Goal: Task Accomplishment & Management: Manage account settings

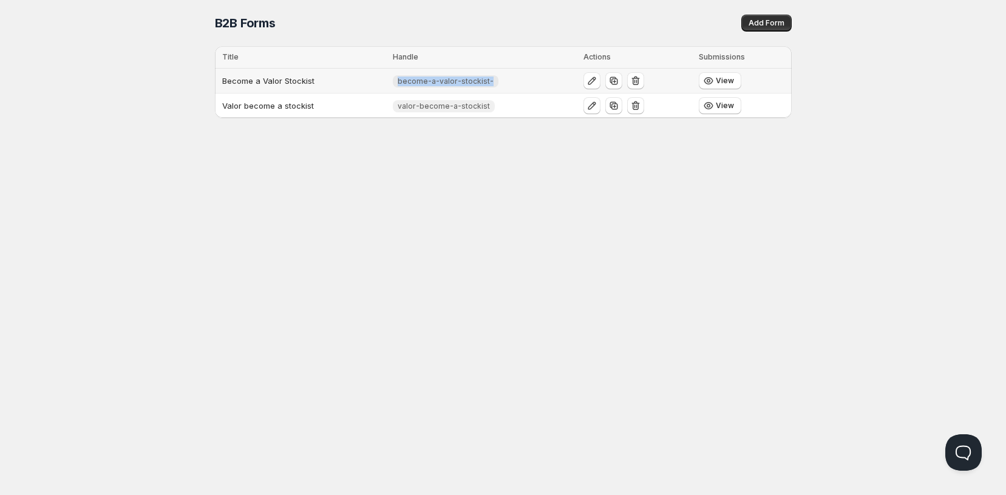
drag, startPoint x: 496, startPoint y: 78, endPoint x: 405, endPoint y: 86, distance: 90.8
click at [405, 86] on span "become-a-valor-stockist-" at bounding box center [446, 81] width 106 height 12
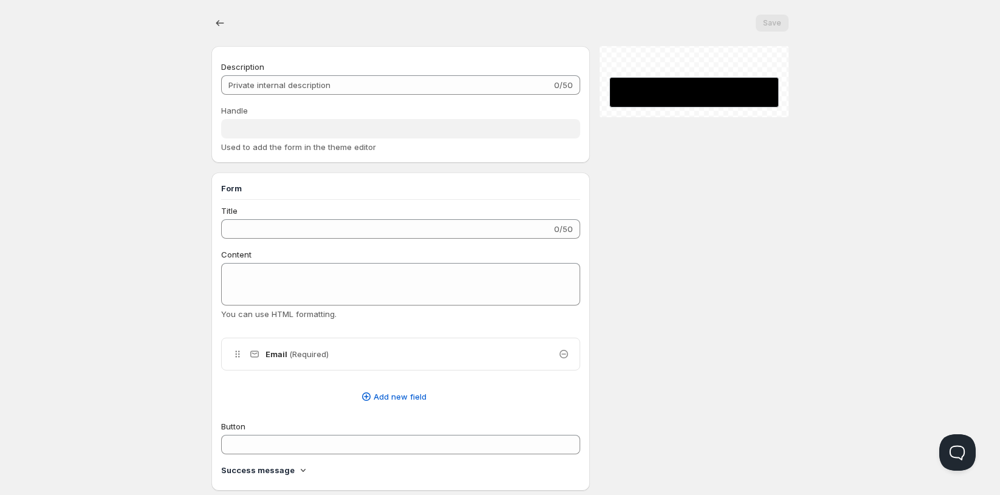
type input "Become a Valor Stockist"
type input "become-a-valor-stockist-"
type input "Join The Valor Family"
type input "SUBMIT"
checkbox input "true"
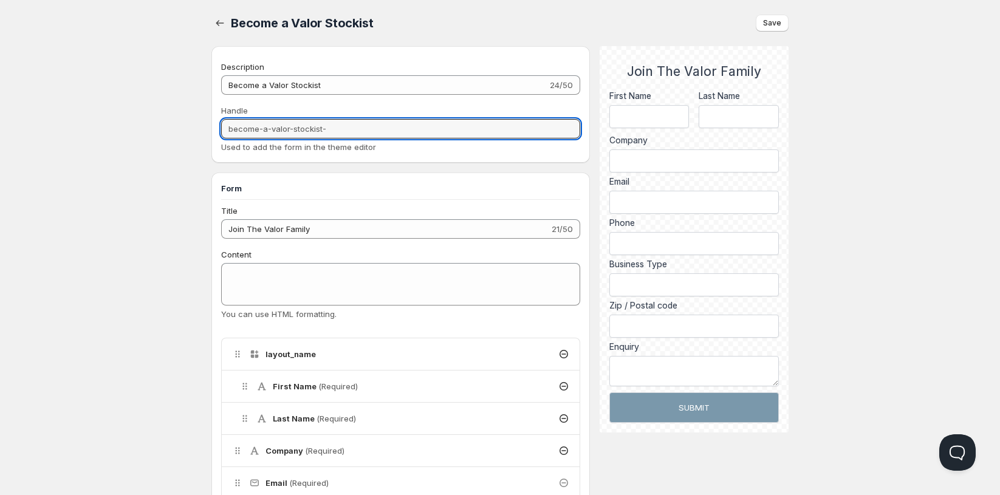
click at [338, 127] on input "become-a-valor-stockist-" at bounding box center [400, 128] width 359 height 19
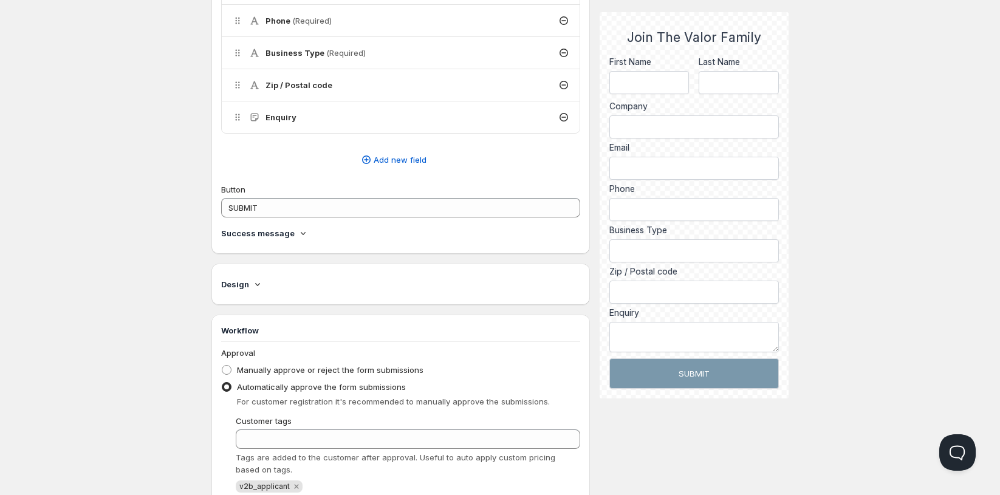
scroll to position [539, 0]
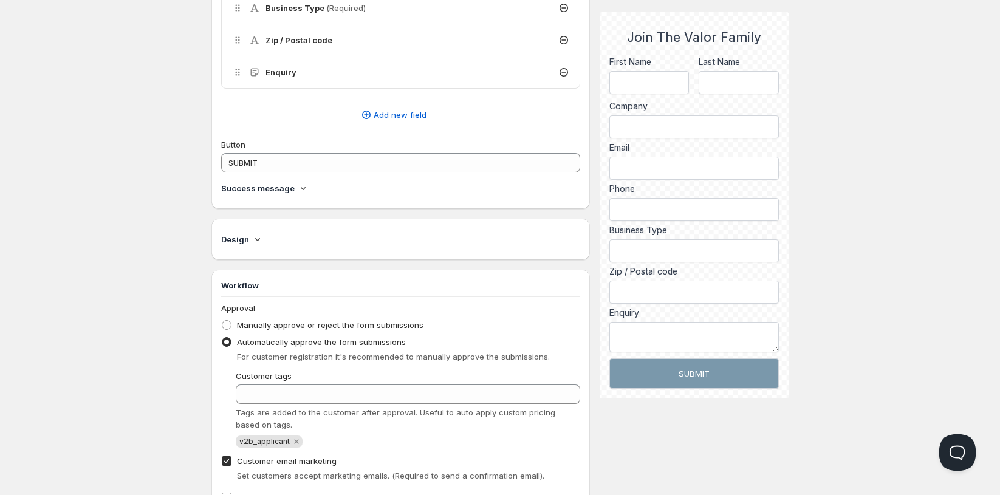
click at [270, 228] on div "Design" at bounding box center [400, 239] width 359 height 22
click at [262, 238] on icon at bounding box center [257, 239] width 12 height 12
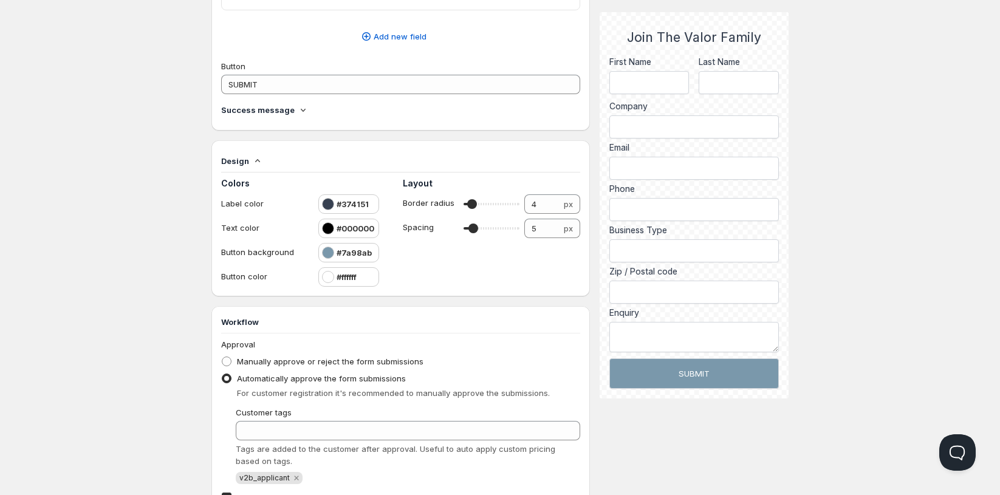
scroll to position [528, 0]
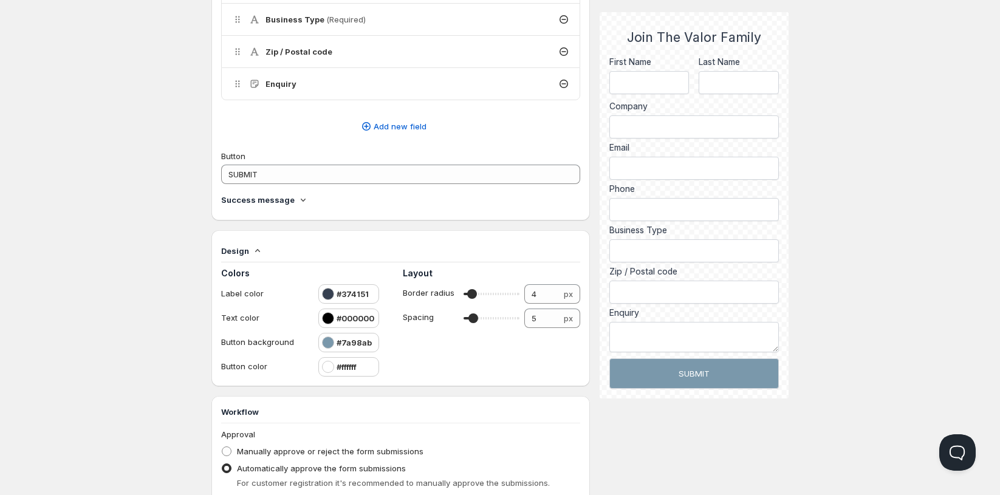
click at [302, 194] on icon at bounding box center [303, 200] width 12 height 12
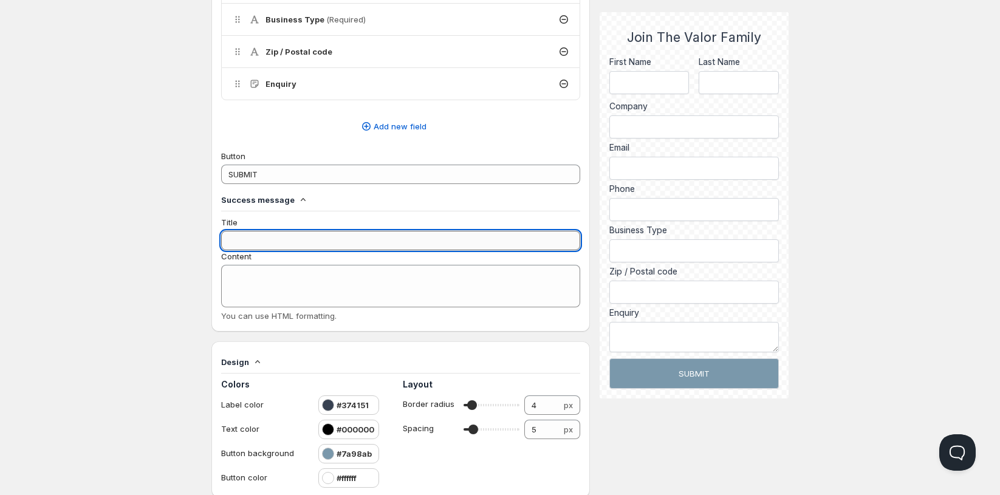
click at [273, 237] on input "Title" at bounding box center [400, 240] width 359 height 19
type input "Thank you for your enquiry."
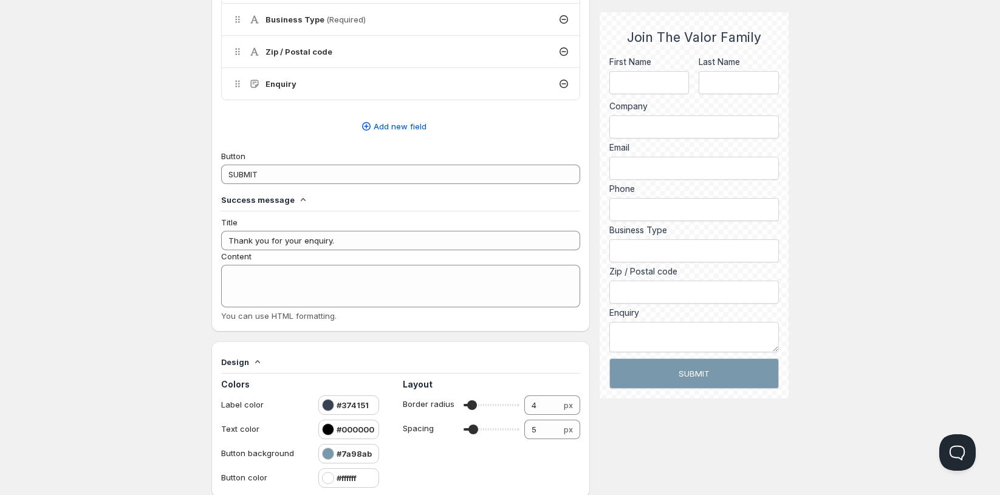
click at [244, 254] on span "Content" at bounding box center [236, 256] width 30 height 10
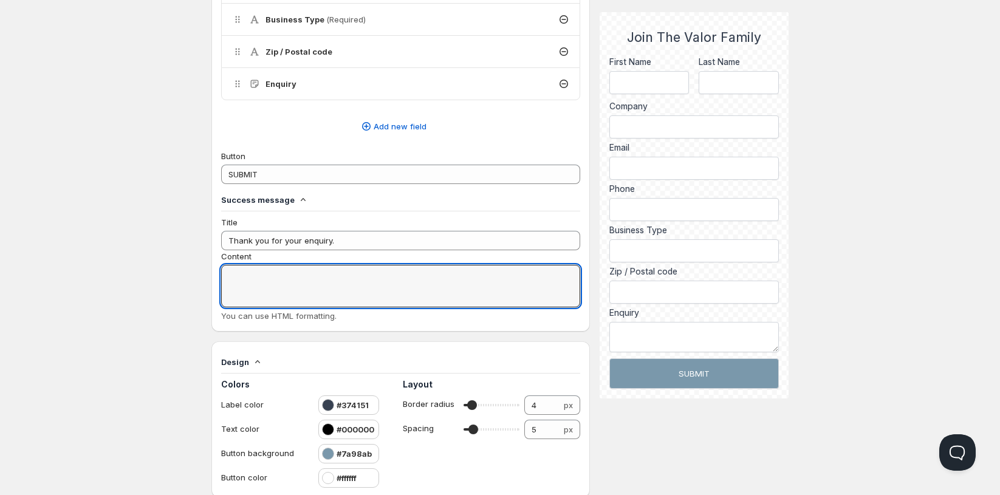
click at [244, 265] on textarea "Content" at bounding box center [400, 286] width 359 height 43
click at [260, 290] on textarea "Content" at bounding box center [400, 286] width 359 height 43
type textarea "Your enquiry has been submitted."
click at [106, 316] on div "Home Pricing Price lists Checkout Forms Submissions Settings Features Plans Bec…" at bounding box center [500, 153] width 1000 height 1362
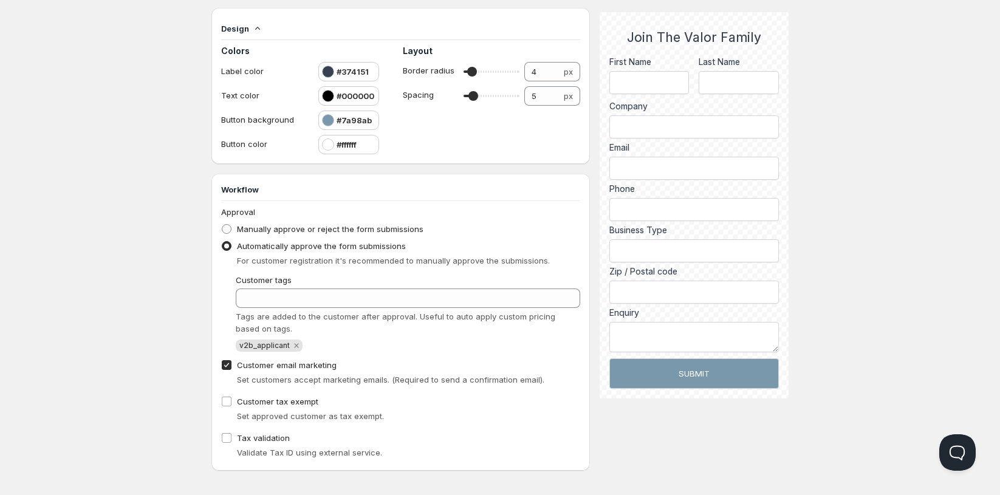
scroll to position [864, 0]
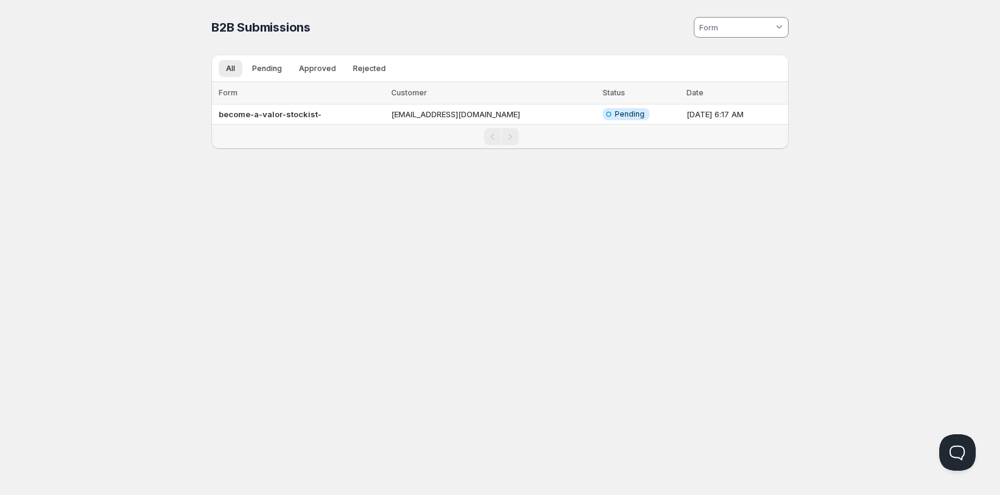
scroll to position [96, 0]
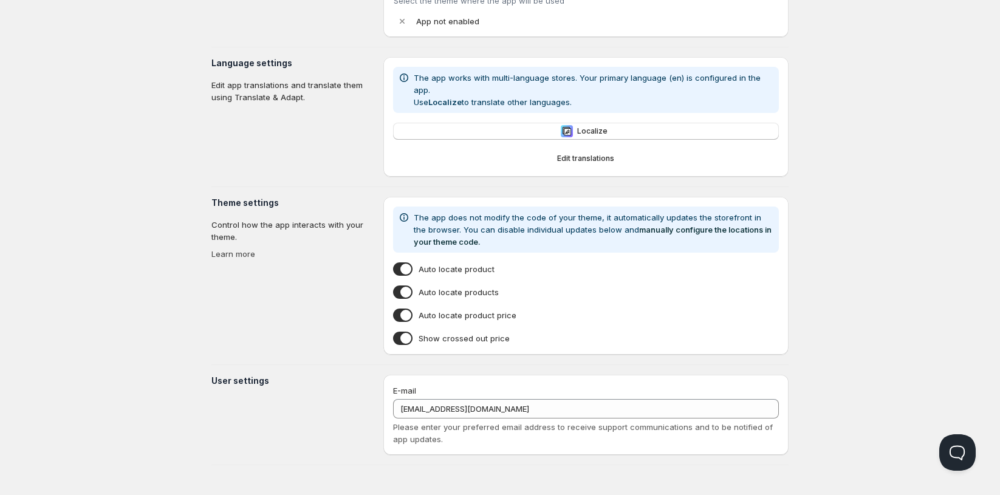
type input "Showcase"
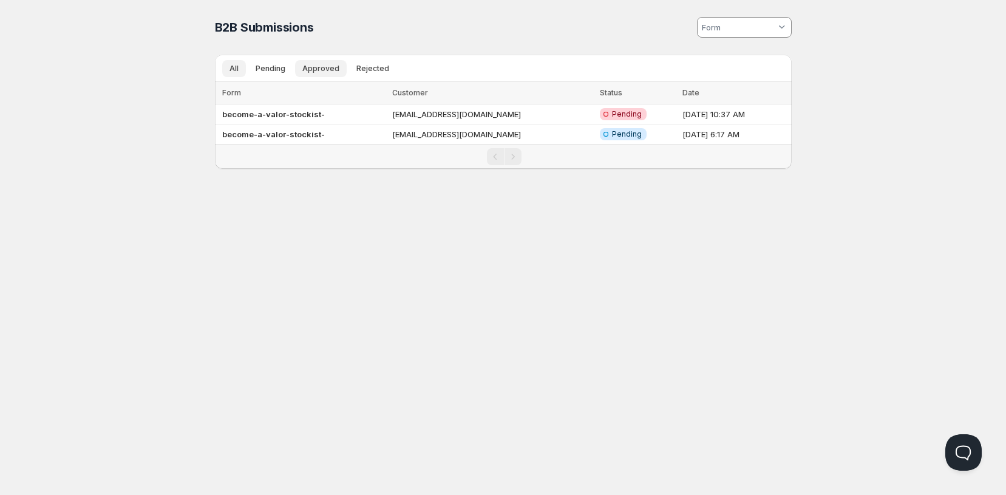
click at [326, 66] on span "Approved" at bounding box center [320, 69] width 37 height 10
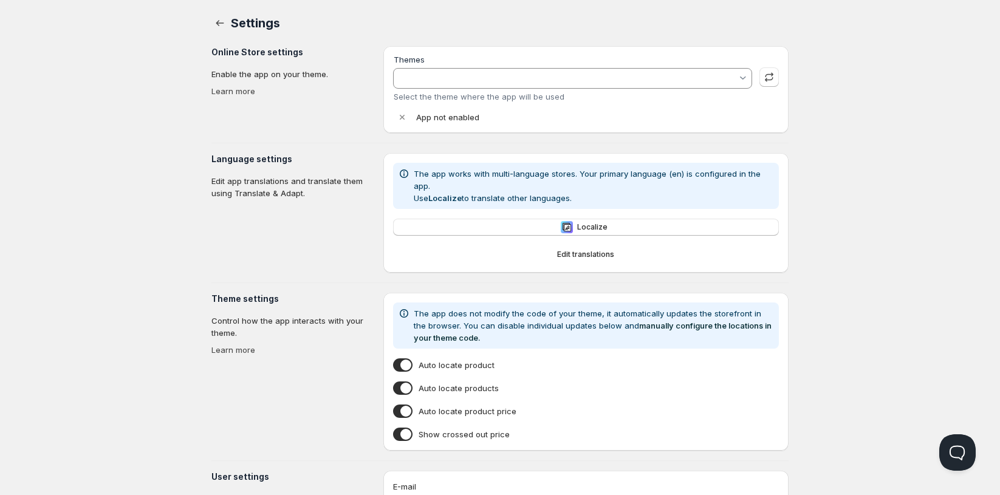
type input "Showcase"
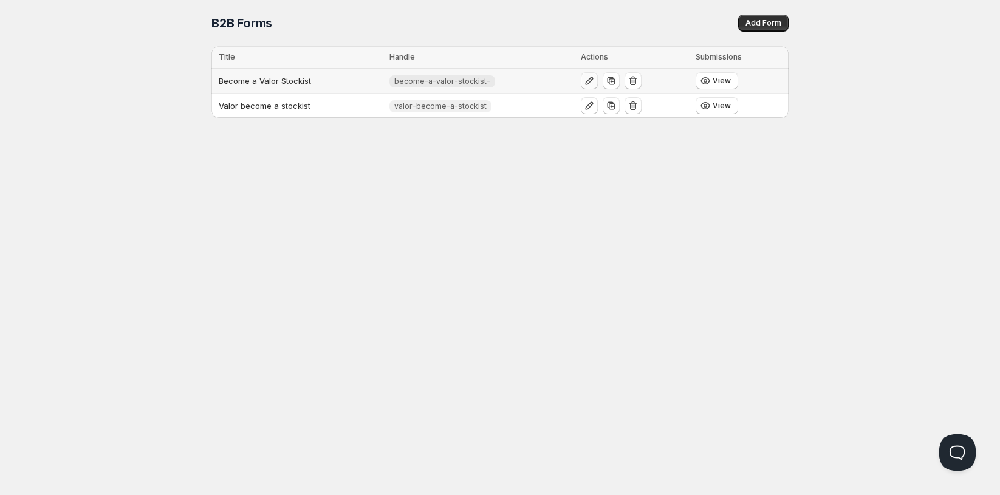
click at [589, 79] on icon "button" at bounding box center [589, 81] width 12 height 12
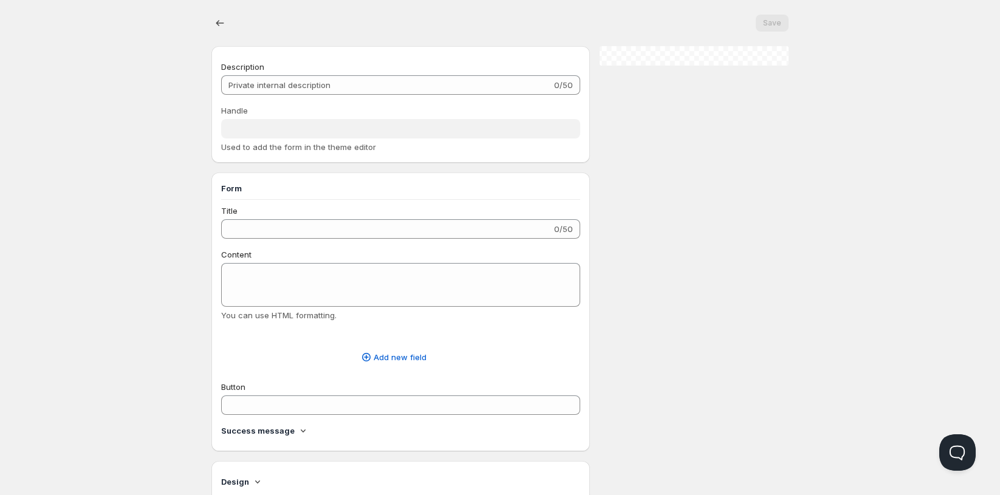
type input "Become a Valor Stockist"
type input "become-a-valor-stockist-"
type input "Join The Valor Family"
type input "SUBMIT"
checkbox input "true"
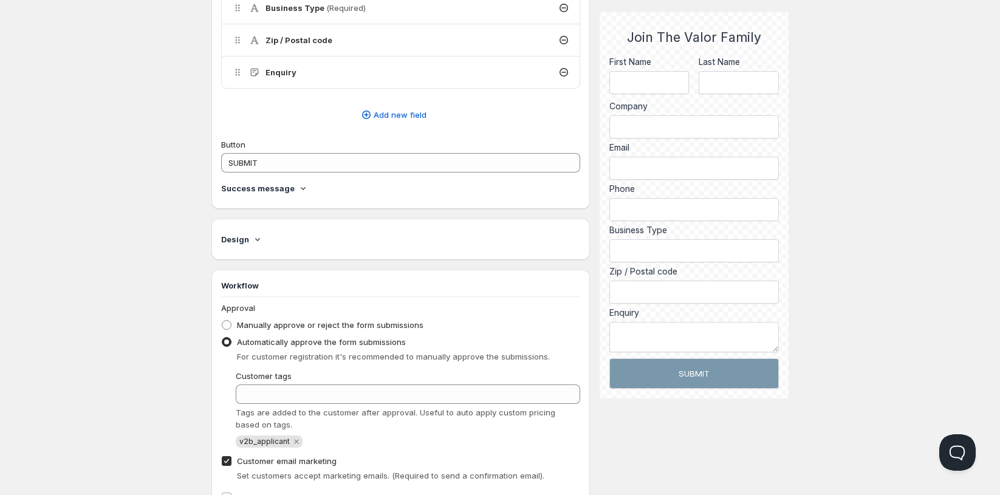
scroll to position [630, 0]
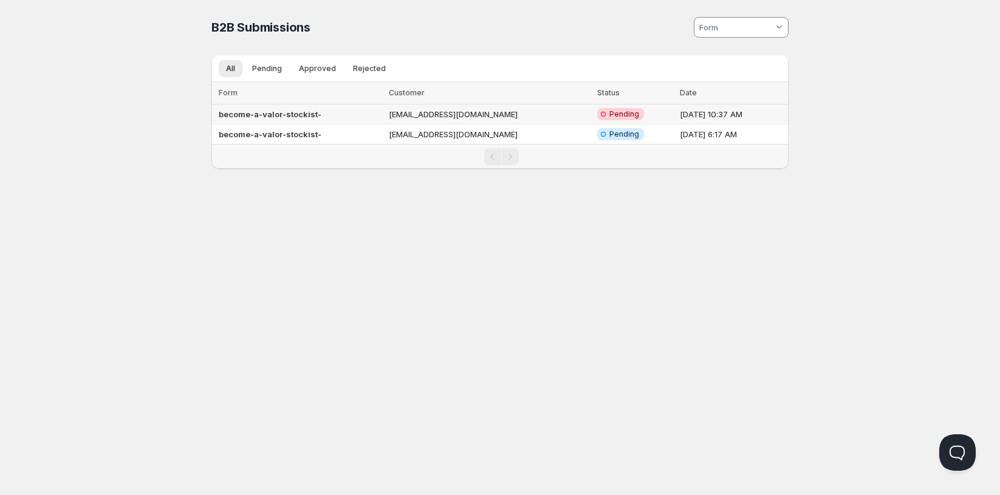
click at [340, 115] on td "become-a-valor-stockist-" at bounding box center [298, 114] width 174 height 20
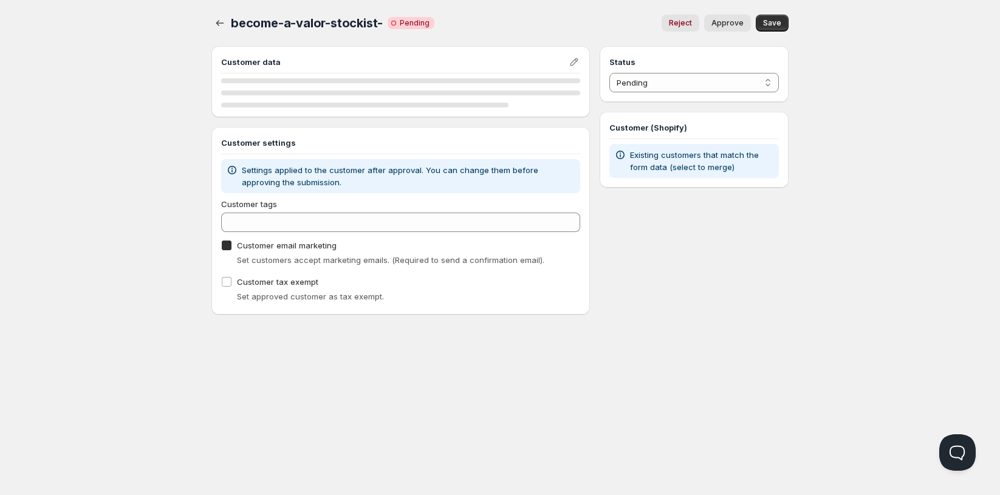
checkbox input "true"
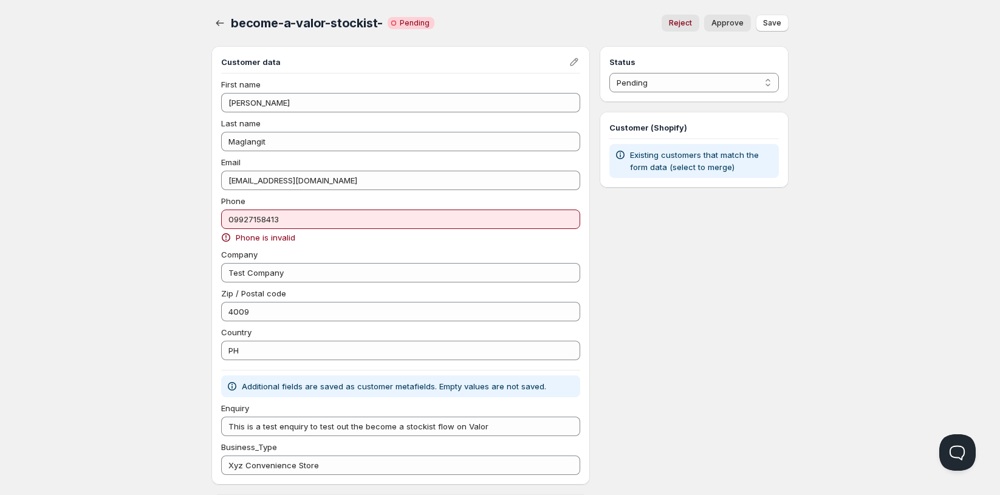
click at [726, 21] on span "Approve" at bounding box center [727, 23] width 32 height 10
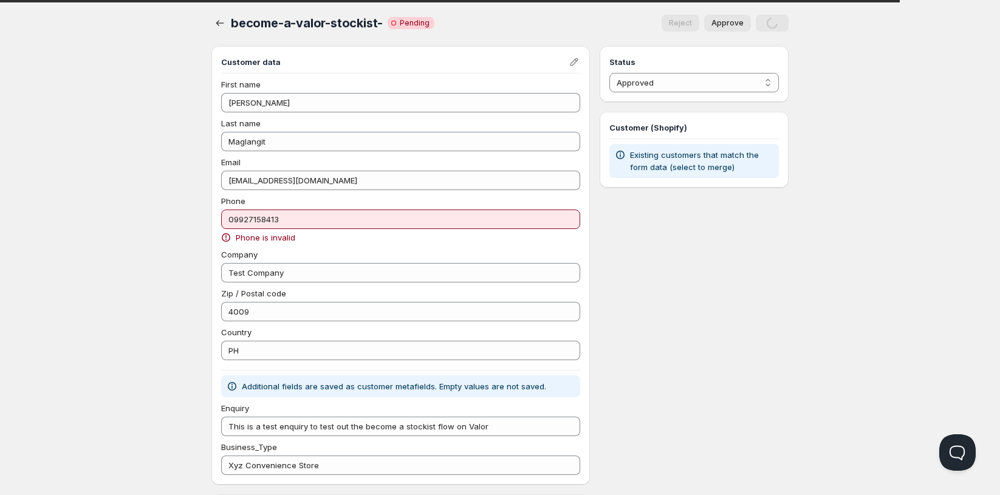
select select "0"
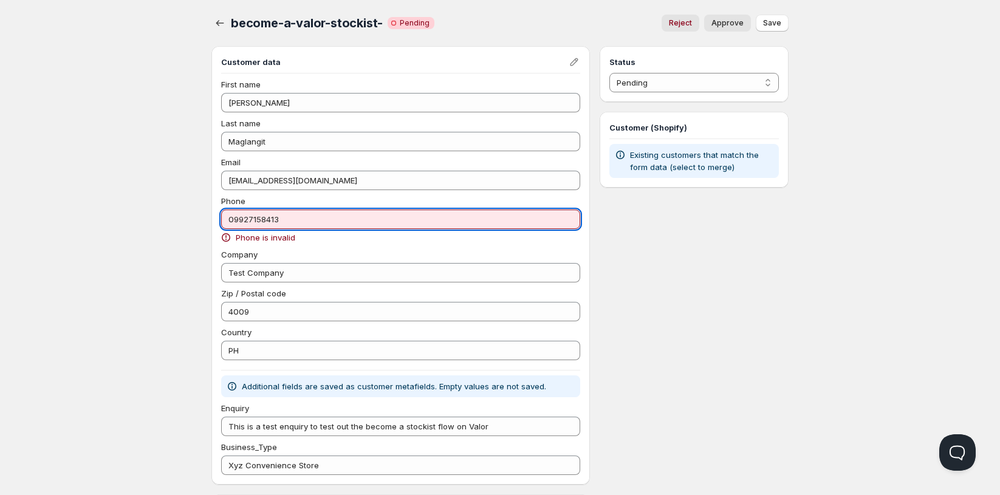
click at [276, 217] on input "09927158413" at bounding box center [400, 219] width 359 height 19
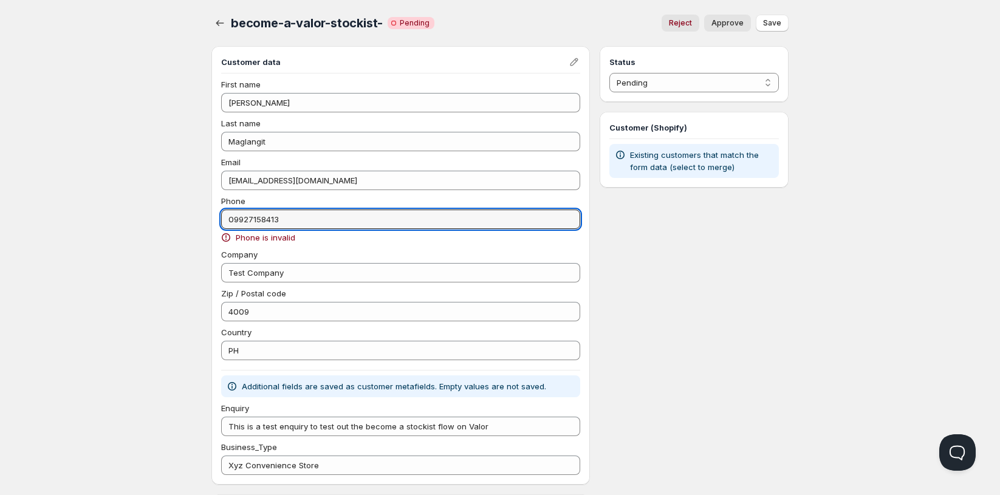
drag, startPoint x: 237, startPoint y: 220, endPoint x: 220, endPoint y: 217, distance: 17.2
click at [220, 217] on div "Customer data First name [PERSON_NAME] name Maglangit Email [EMAIL_ADDRESS][DOM…" at bounding box center [400, 265] width 378 height 439
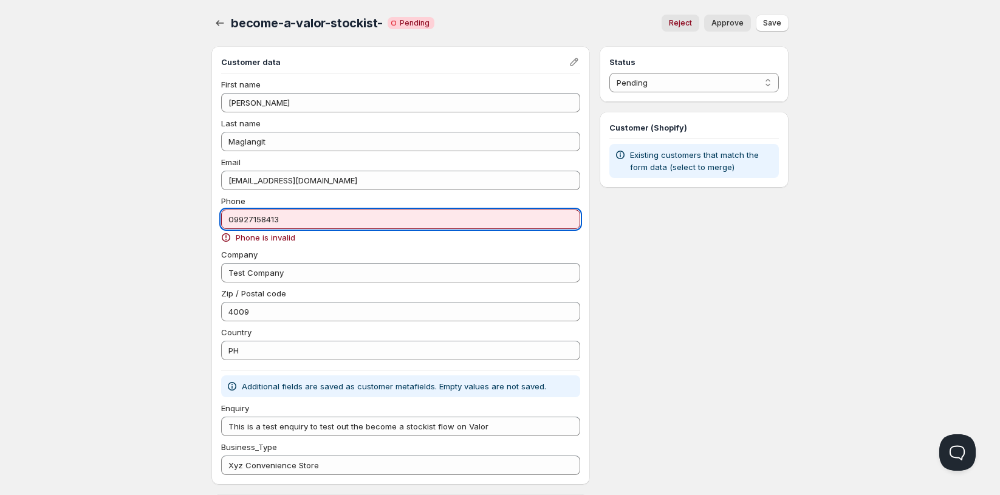
click at [233, 222] on input "09927158413" at bounding box center [400, 219] width 359 height 19
click at [310, 217] on input "[PHONE_NUMBER]" at bounding box center [400, 219] width 359 height 19
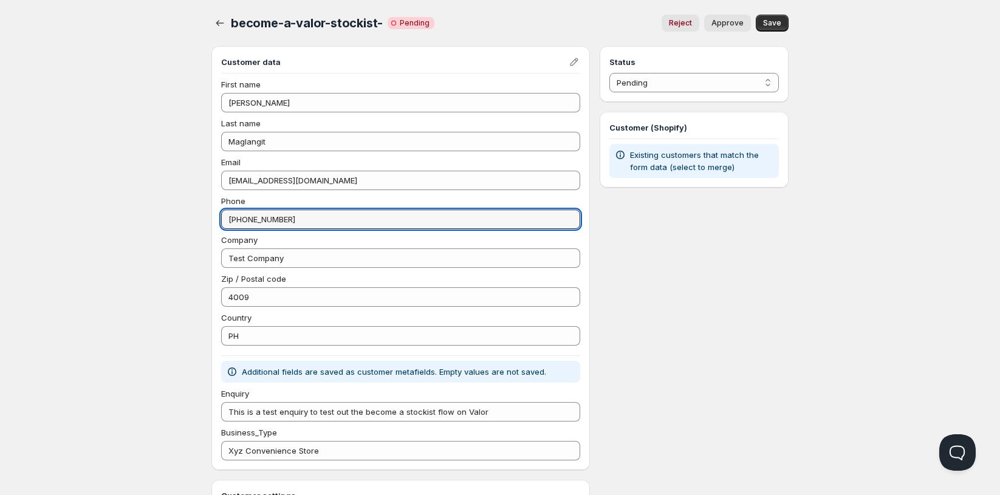
type input "[PHONE_NUMBER]"
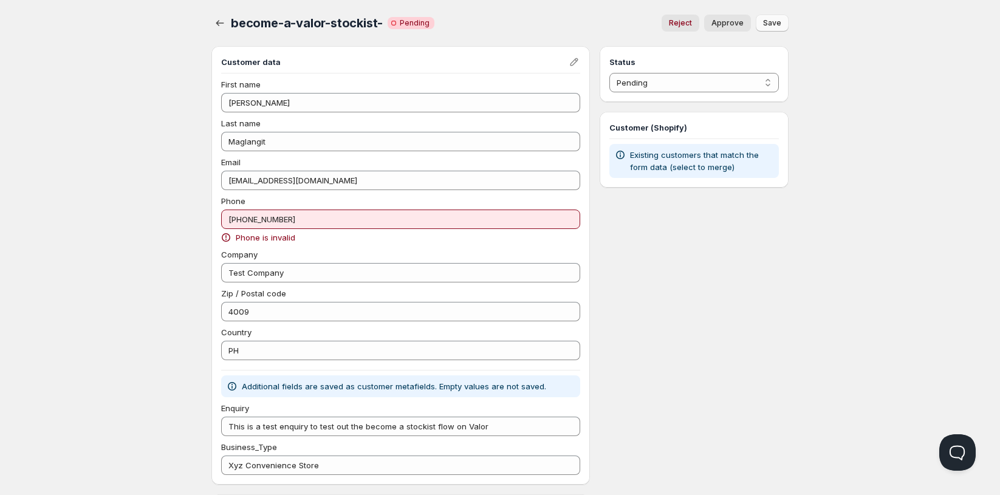
click at [766, 24] on span "Save" at bounding box center [772, 23] width 18 height 10
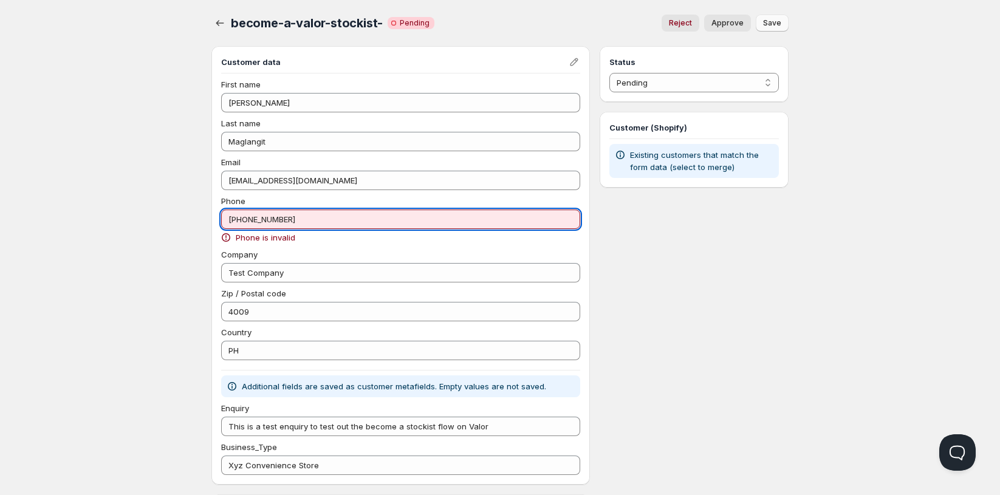
click at [313, 212] on input "[PHONE_NUMBER]" at bounding box center [400, 219] width 359 height 19
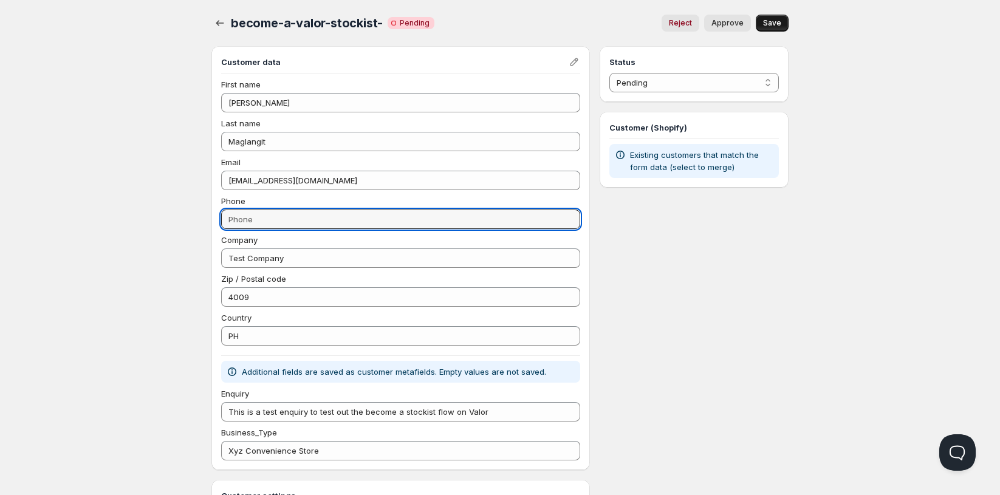
click at [697, 344] on div "Status Pending Approved Rejected Ignored Spam Pending Customer (Shopify) Existi…" at bounding box center [693, 365] width 189 height 638
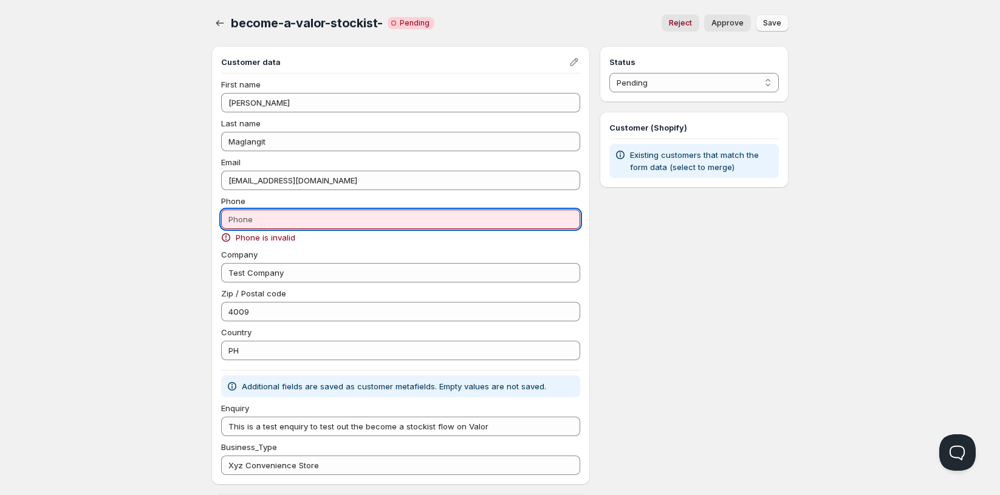
click at [256, 217] on input "Phone" at bounding box center [400, 219] width 359 height 19
paste input "0412 345 678"
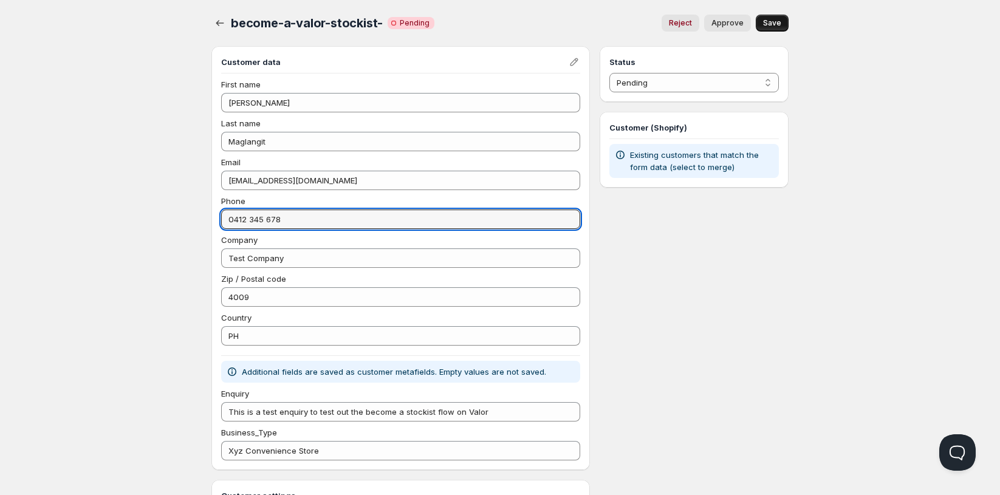
type input "0412 345 678"
click at [746, 290] on div "Status Pending Approved Rejected Ignored Spam Pending Customer (Shopify) Existi…" at bounding box center [693, 365] width 189 height 638
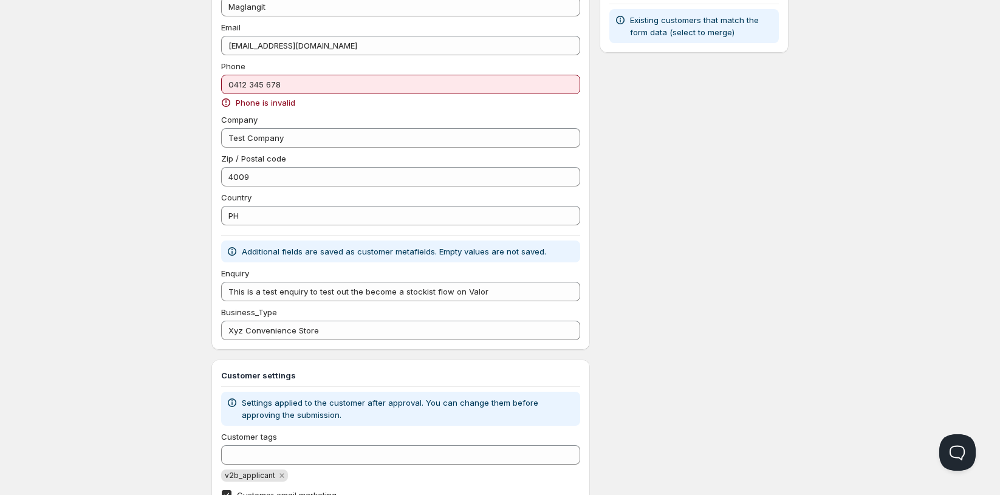
scroll to position [45, 0]
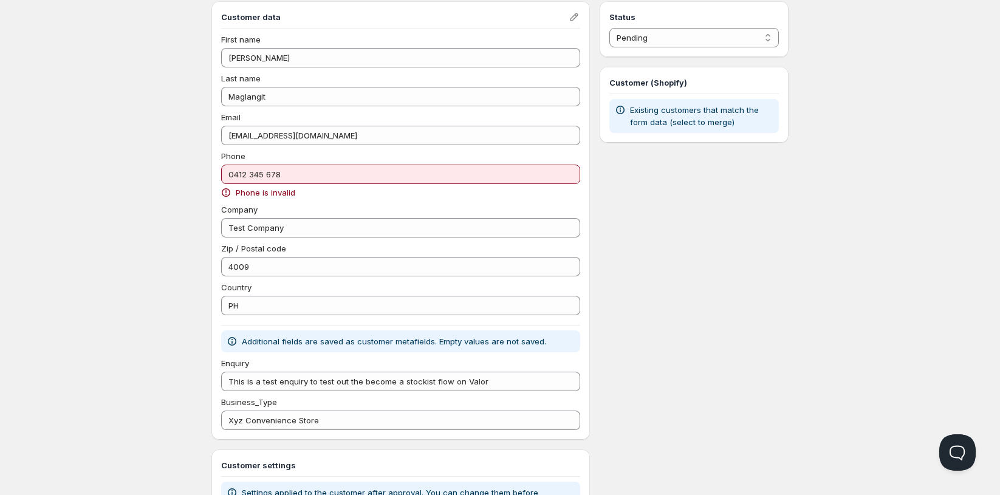
click at [677, 119] on p "Existing customers that match the form data (select to merge)" at bounding box center [702, 116] width 144 height 24
click at [709, 236] on div "Status Pending Approved Rejected Ignored Spam Pending Customer (Shopify) Existi…" at bounding box center [693, 327] width 189 height 653
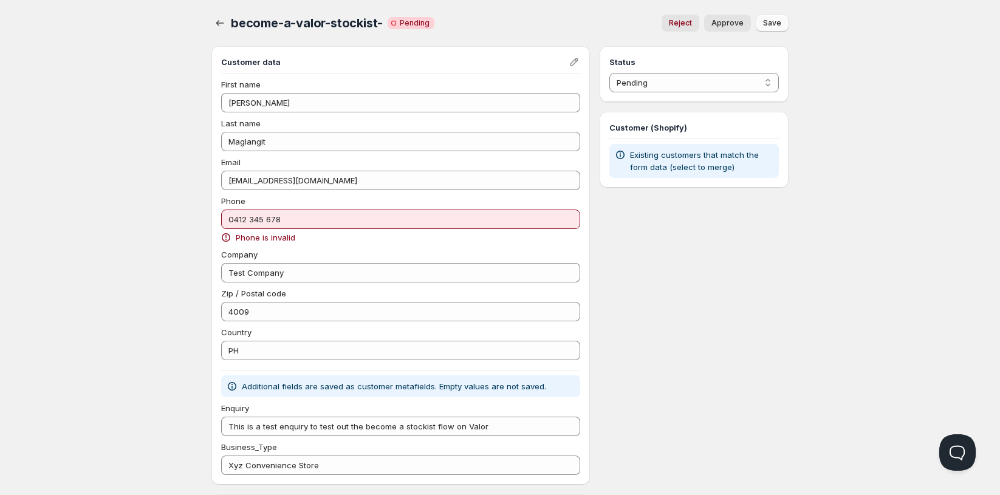
click at [740, 21] on span "Approve" at bounding box center [727, 23] width 32 height 10
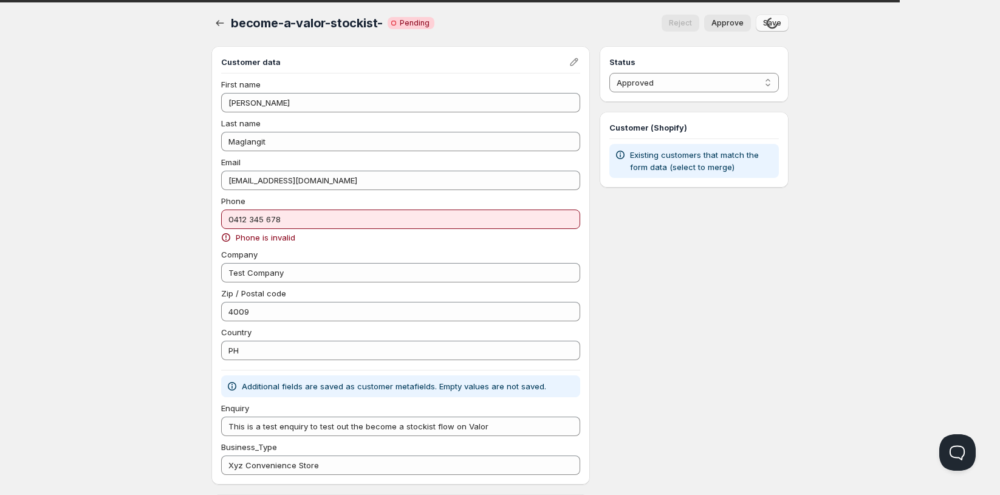
select select "0"
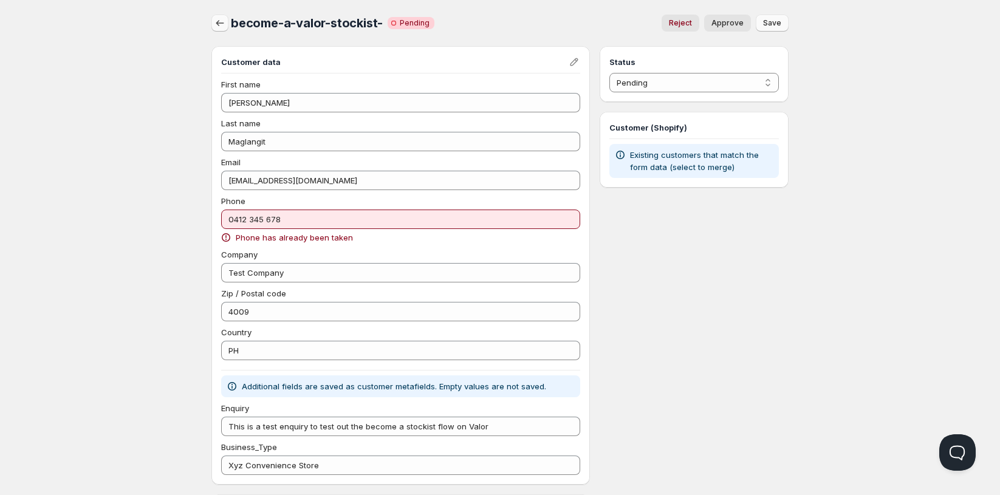
click at [216, 27] on icon "button" at bounding box center [220, 23] width 12 height 12
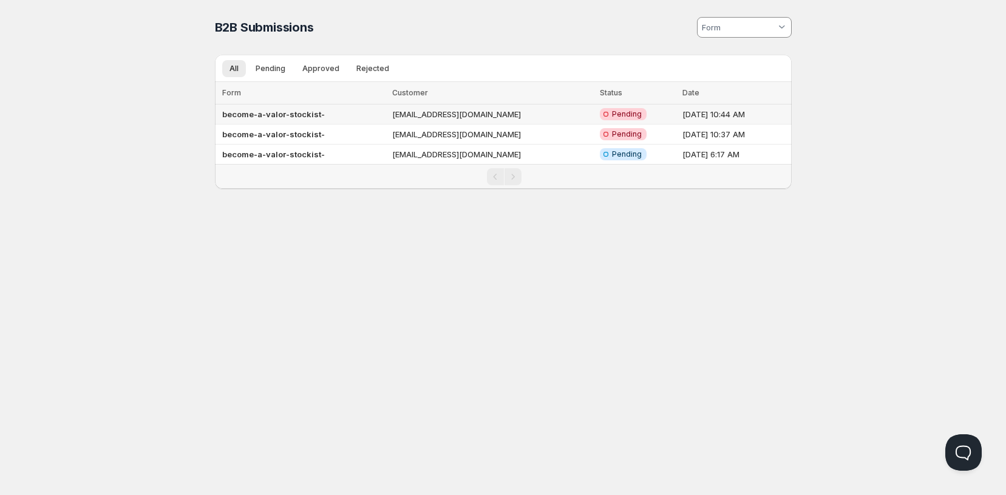
click at [293, 111] on b "become-a-valor-stockist-" at bounding box center [273, 114] width 103 height 10
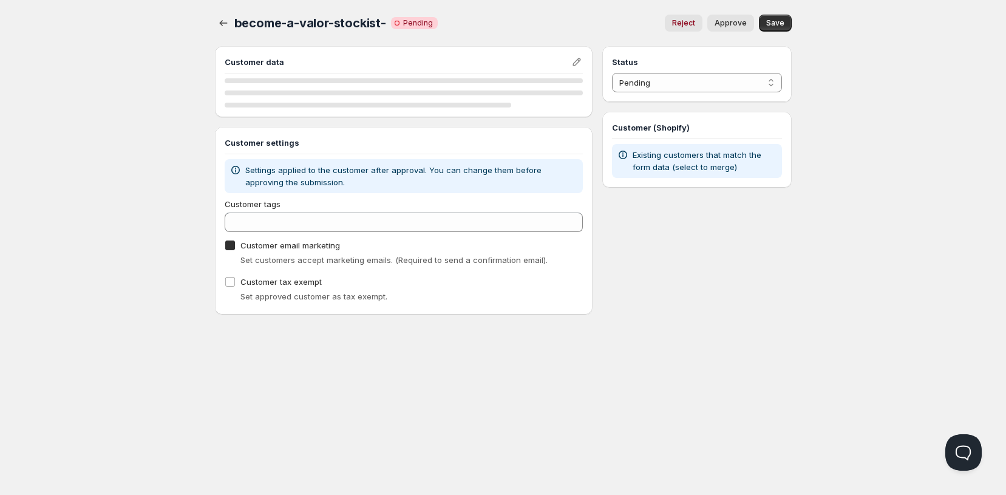
checkbox input "true"
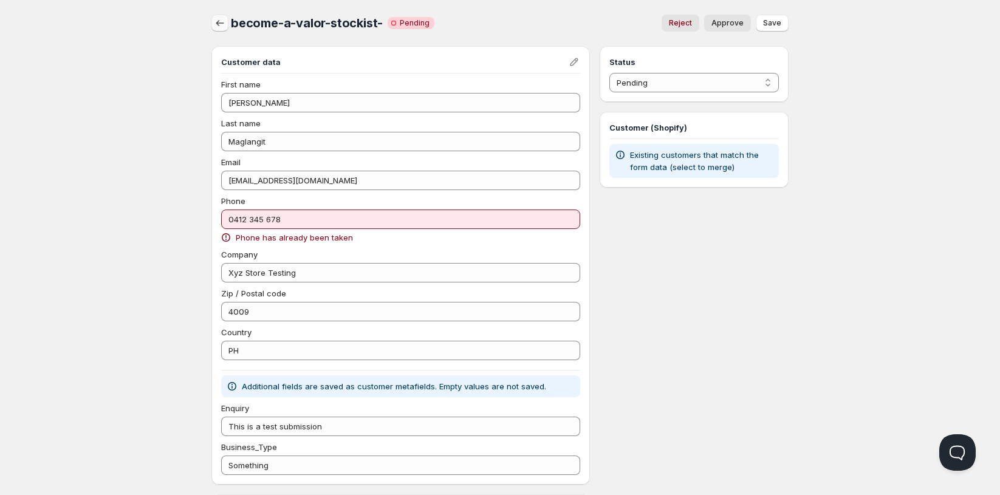
click at [217, 21] on icon "button" at bounding box center [220, 23] width 8 height 6
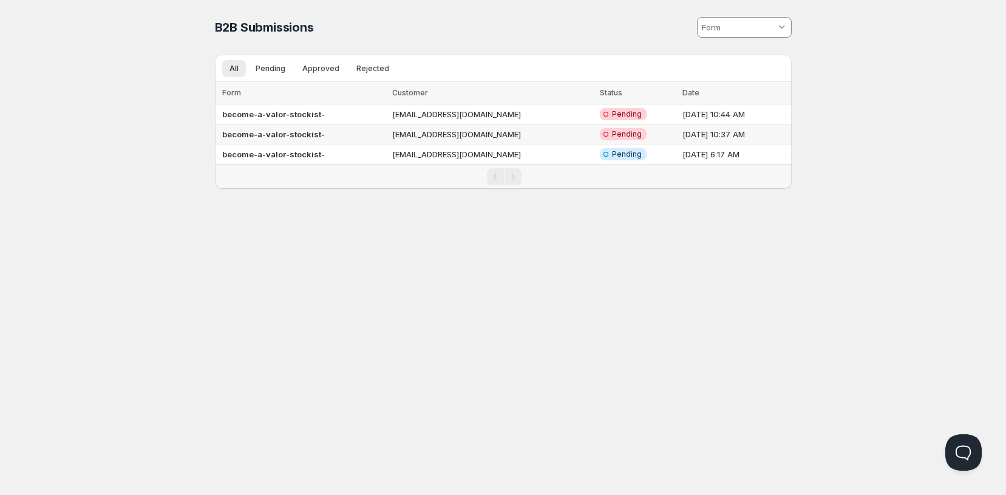
click at [298, 132] on b "become-a-valor-stockist-" at bounding box center [273, 134] width 103 height 10
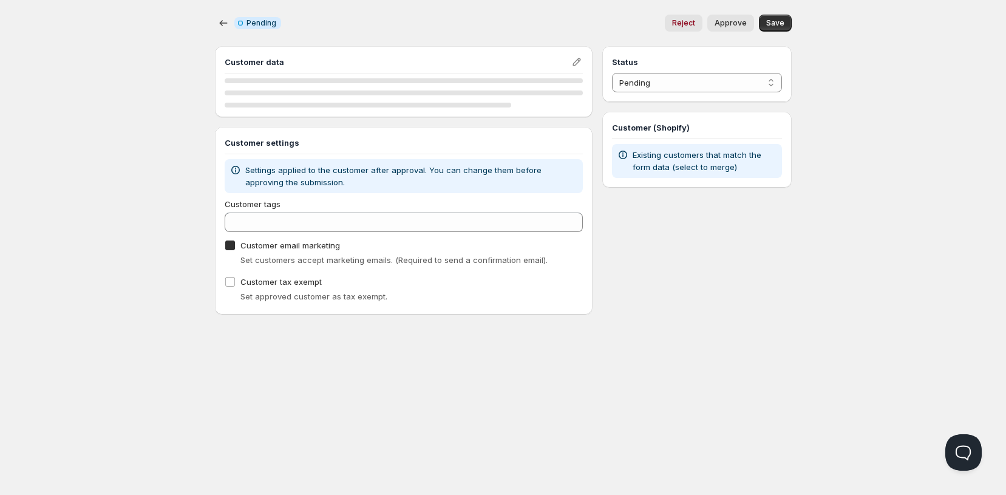
checkbox input "true"
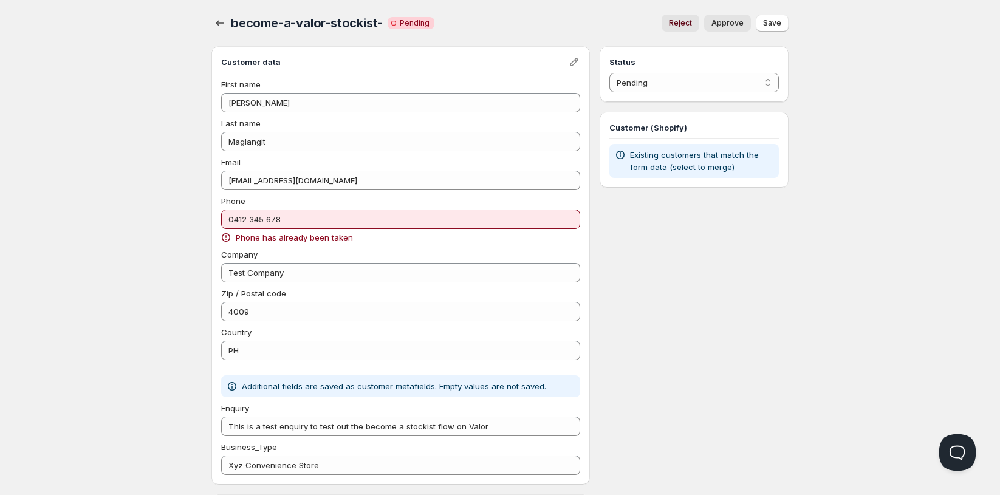
click at [686, 26] on span "Reject" at bounding box center [680, 23] width 23 height 10
select select "2"
click at [216, 19] on icon "button" at bounding box center [220, 23] width 12 height 12
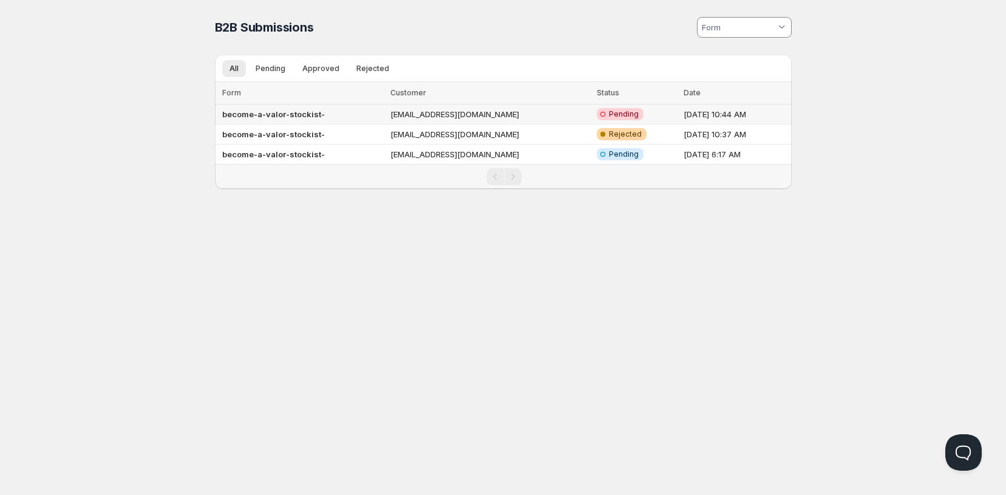
click at [279, 114] on b "become-a-valor-stockist-" at bounding box center [273, 114] width 103 height 10
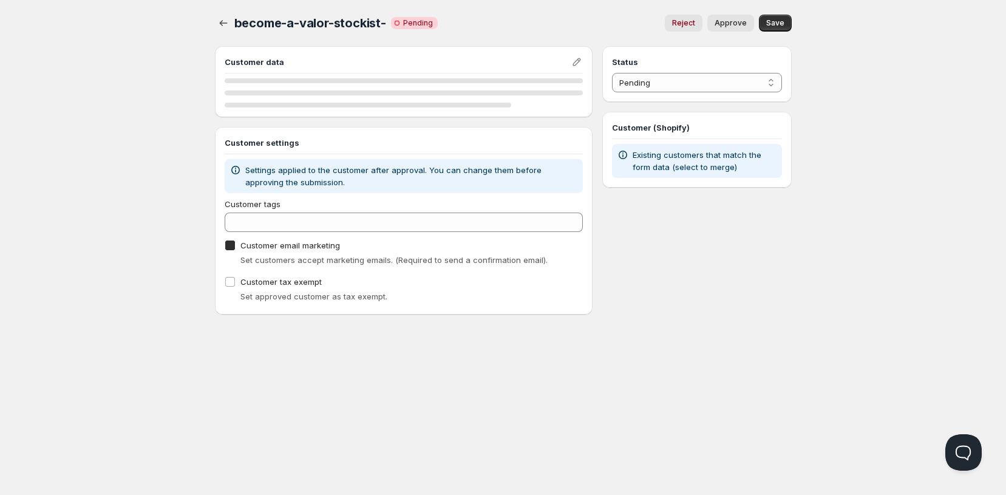
checkbox input "true"
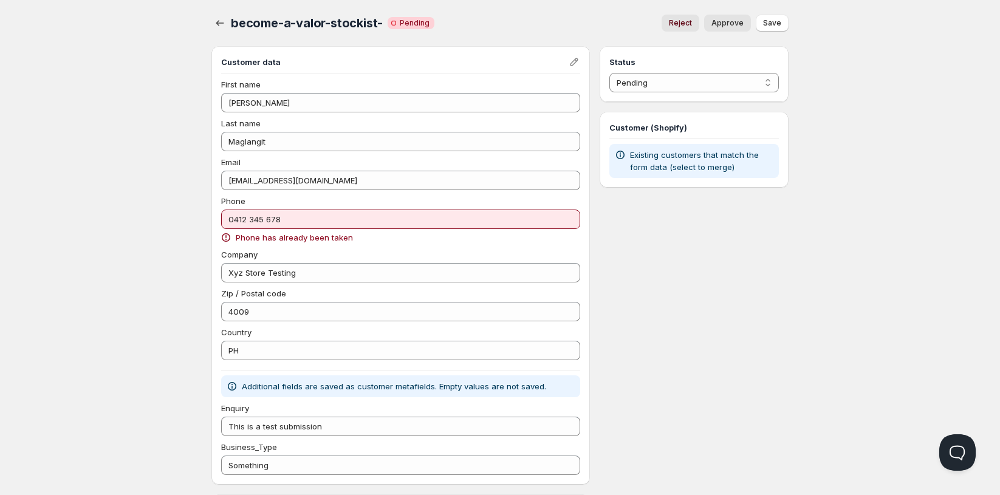
click at [684, 26] on span "Reject" at bounding box center [680, 23] width 23 height 10
select select "2"
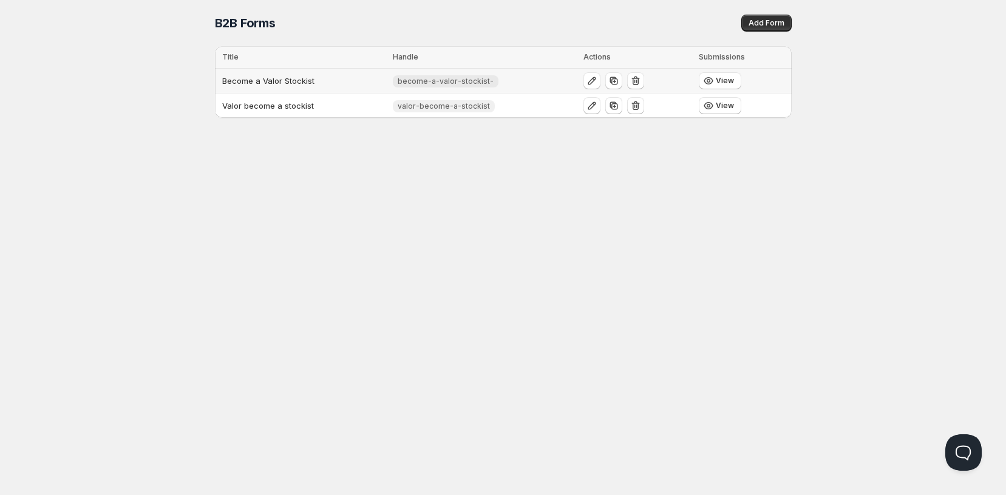
click at [298, 78] on td "Become a Valor Stockist" at bounding box center [302, 81] width 174 height 25
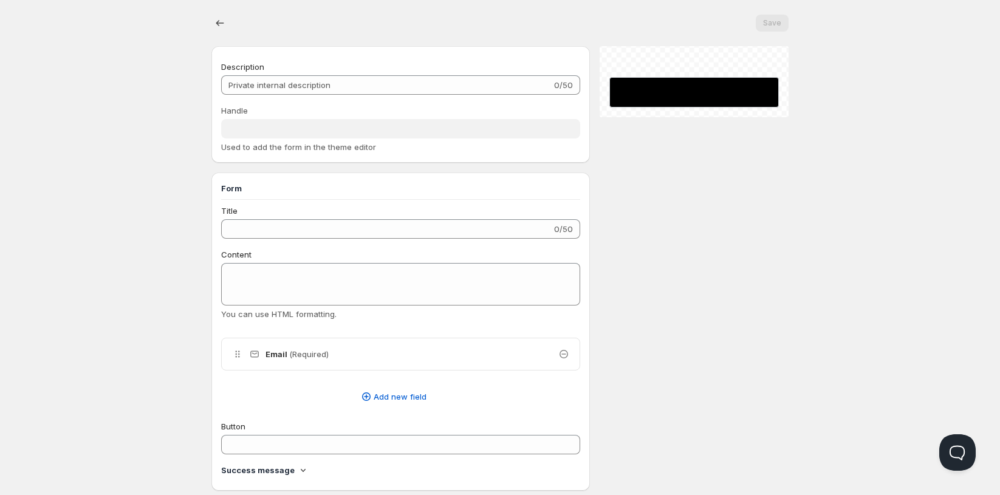
type input "Become a Valor Stockist"
type input "become-a-valor-stockist-"
type input "Join The Valor Family"
type input "SUBMIT"
checkbox input "true"
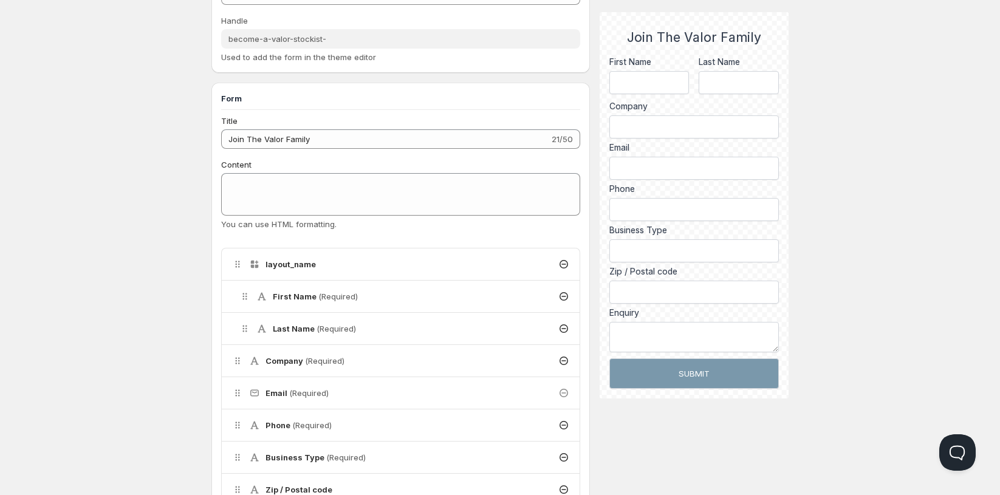
scroll to position [135, 0]
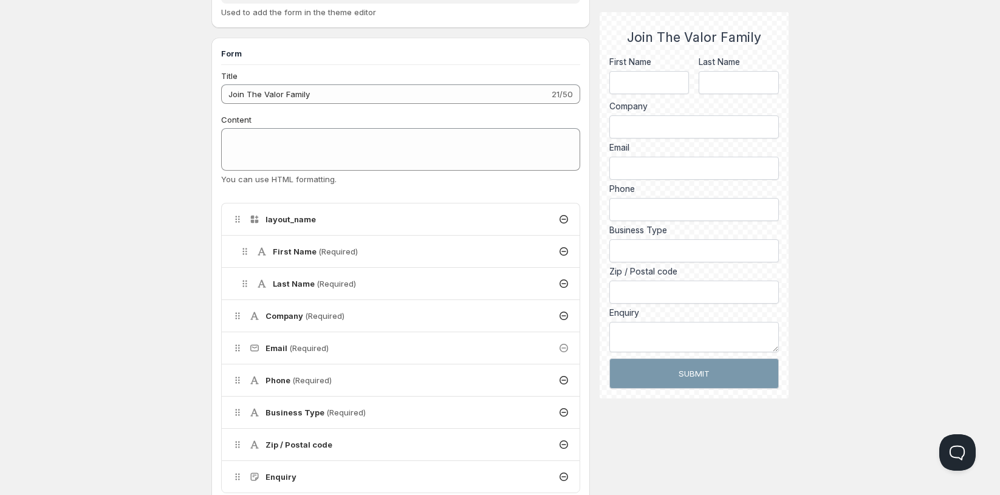
click at [349, 378] on div "Phone (Required)" at bounding box center [401, 380] width 358 height 32
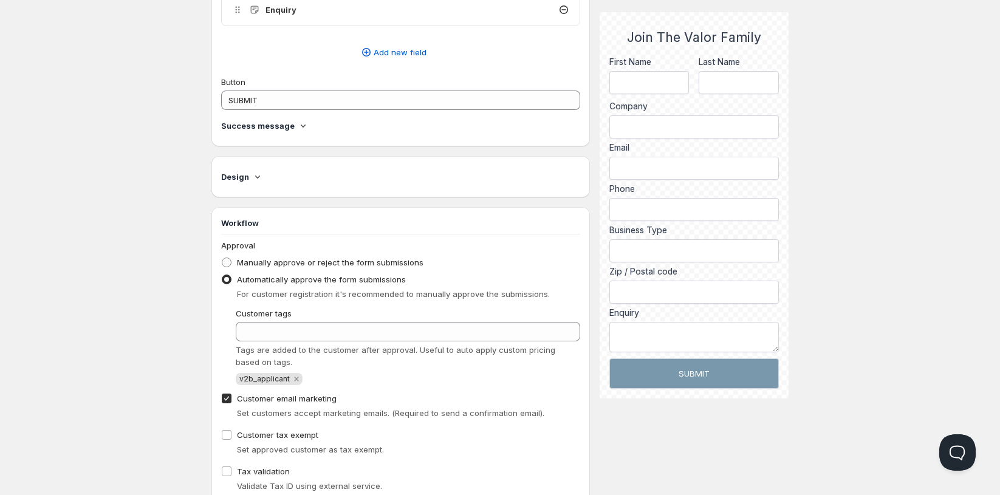
scroll to position [712, 0]
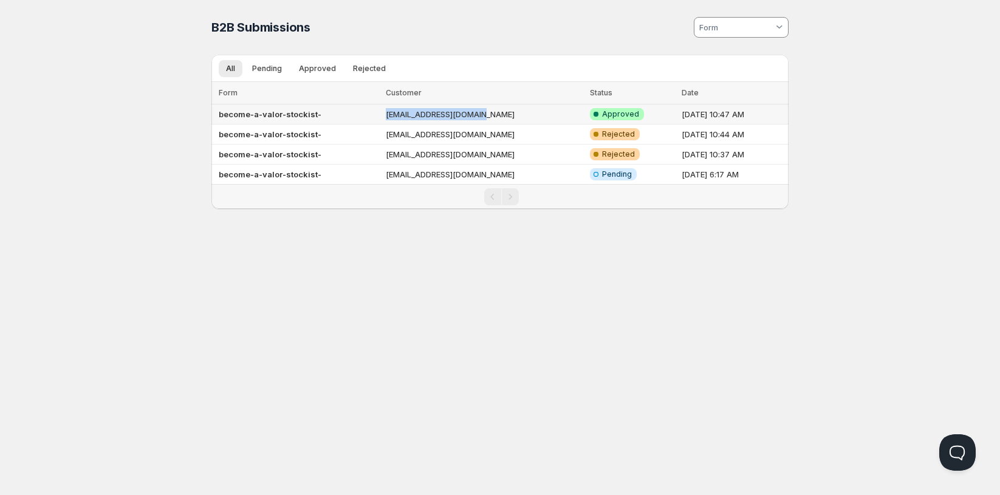
drag, startPoint x: 489, startPoint y: 113, endPoint x: 385, endPoint y: 115, distance: 103.9
click at [385, 115] on td "[EMAIL_ADDRESS][DOMAIN_NAME]" at bounding box center [484, 114] width 204 height 20
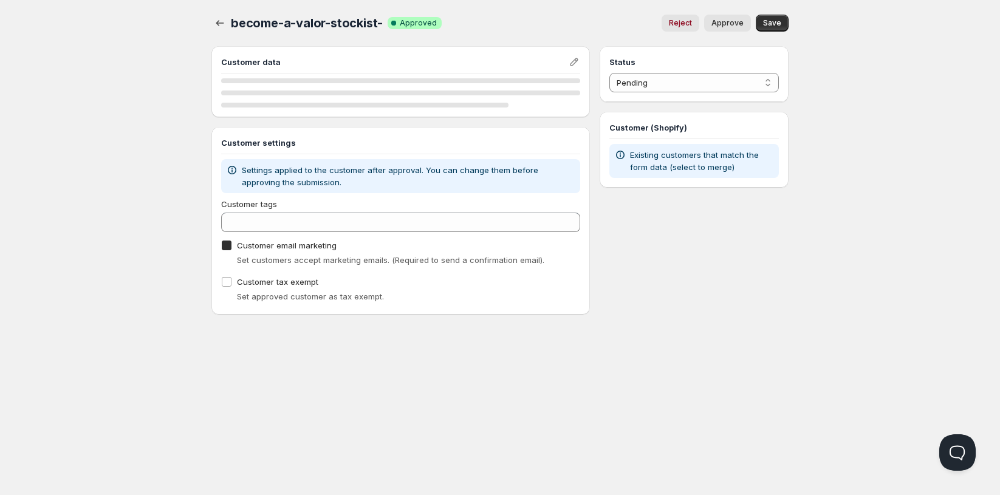
checkbox input "true"
select select "1"
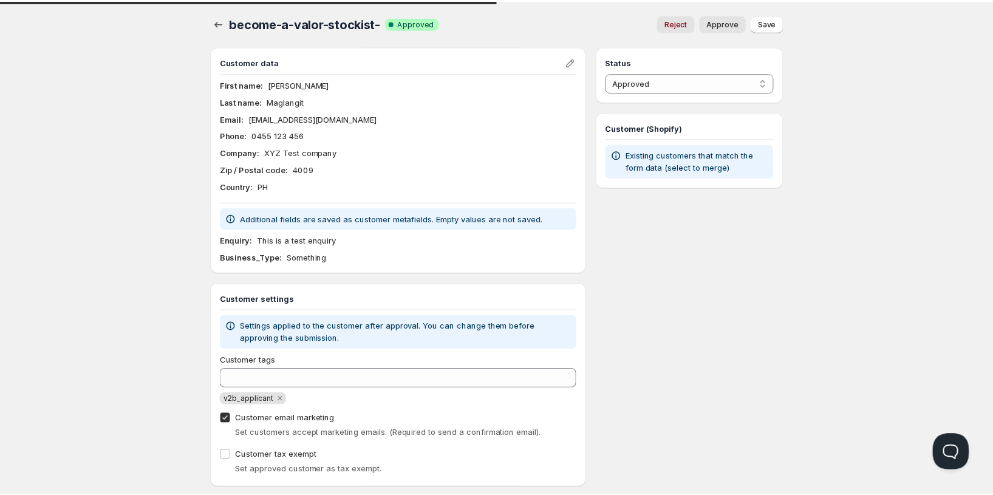
scroll to position [23, 0]
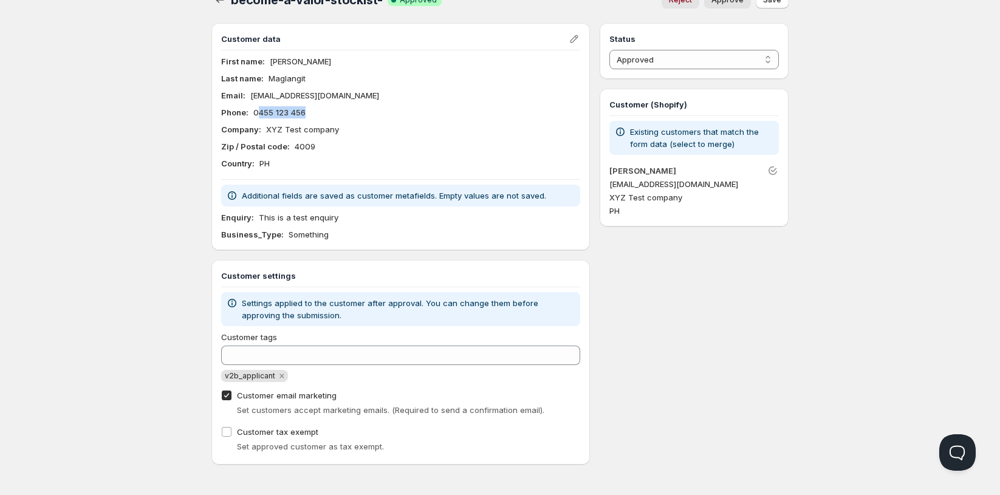
drag, startPoint x: 307, startPoint y: 113, endPoint x: 260, endPoint y: 114, distance: 46.8
click at [260, 114] on p "0455 123 456" at bounding box center [279, 112] width 52 height 12
drag, startPoint x: 356, startPoint y: 94, endPoint x: 248, endPoint y: 96, distance: 107.5
click at [248, 96] on div "Email : skypherblaze@gmail.com" at bounding box center [400, 95] width 359 height 12
copy p "[EMAIL_ADDRESS][DOMAIN_NAME]"
